Goal: Navigation & Orientation: Find specific page/section

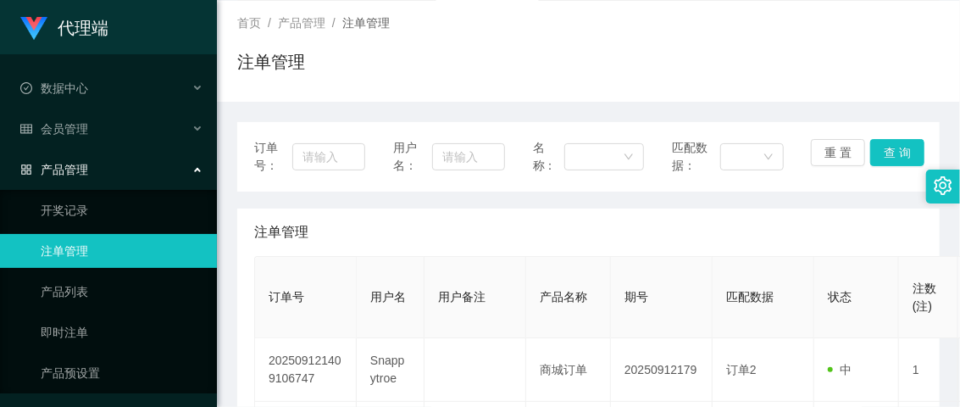
scroll to position [188, 0]
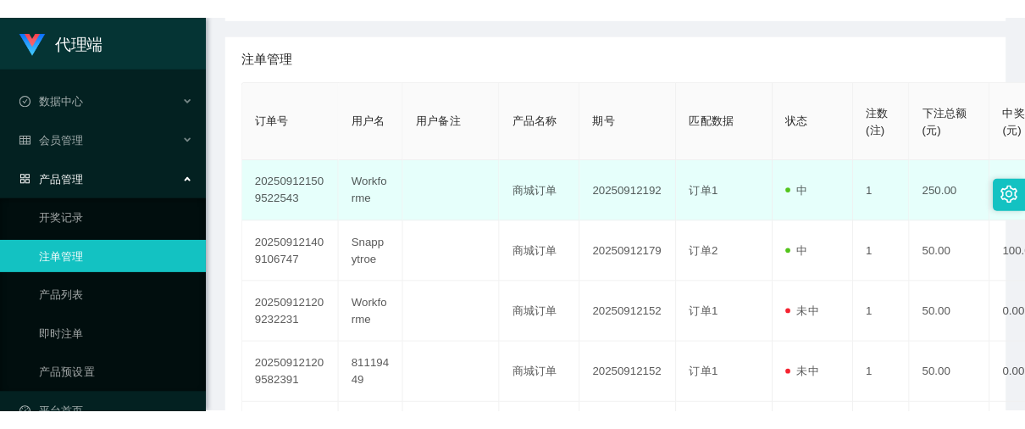
scroll to position [282, 0]
